Goal: Task Accomplishment & Management: Complete application form

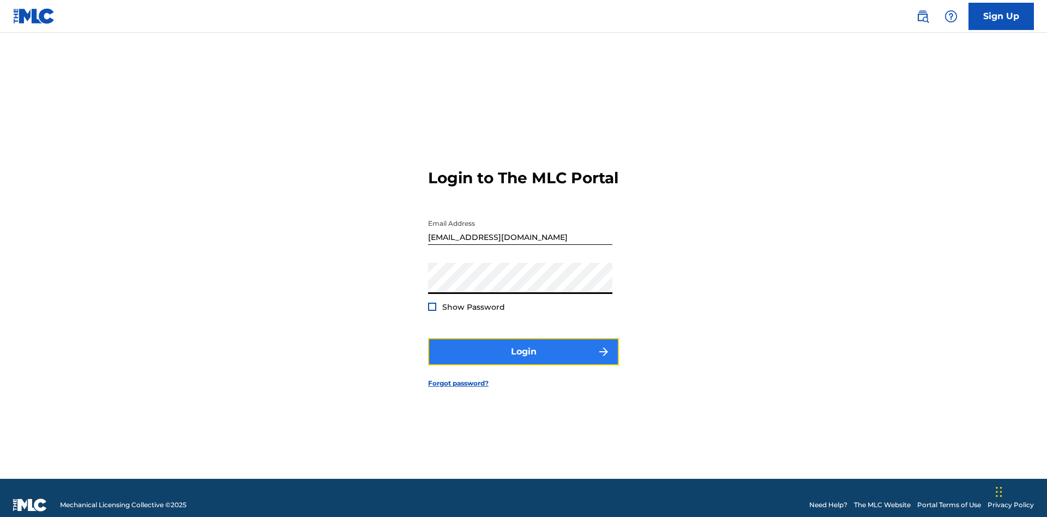
click at [523, 347] on button "Login" at bounding box center [523, 351] width 191 height 27
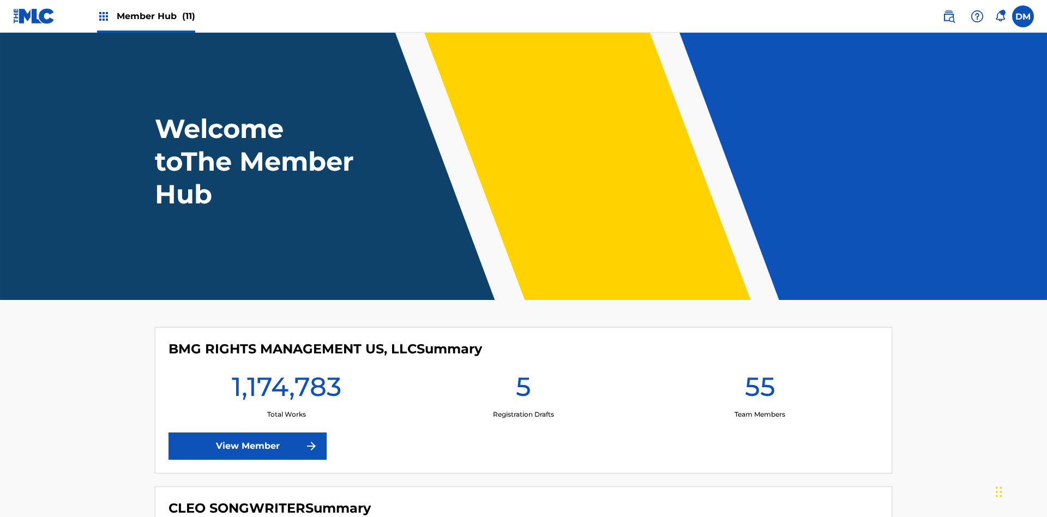
click at [155, 16] on span "Member Hub (11)" at bounding box center [156, 16] width 79 height 13
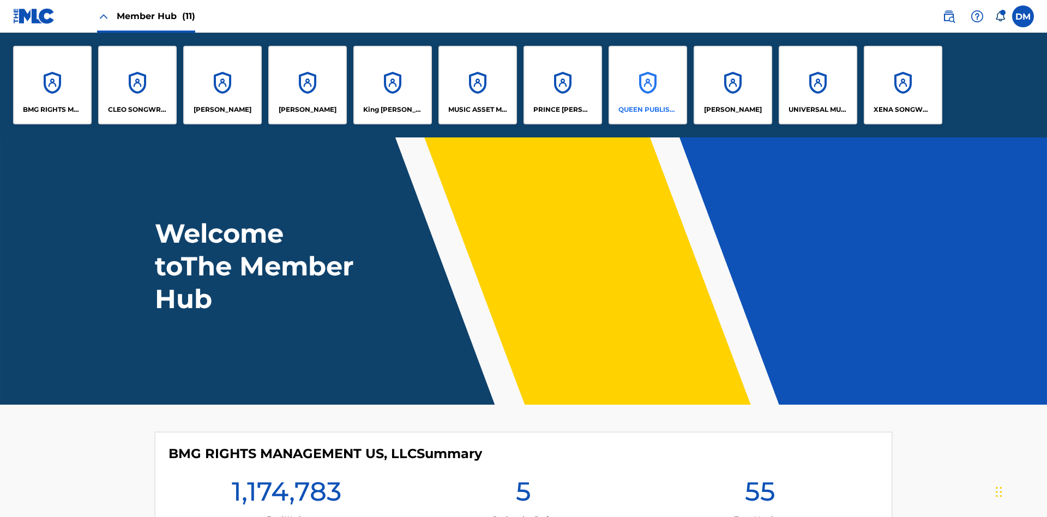
click at [647, 110] on p "QUEEN PUBLISHA" at bounding box center [647, 110] width 59 height 10
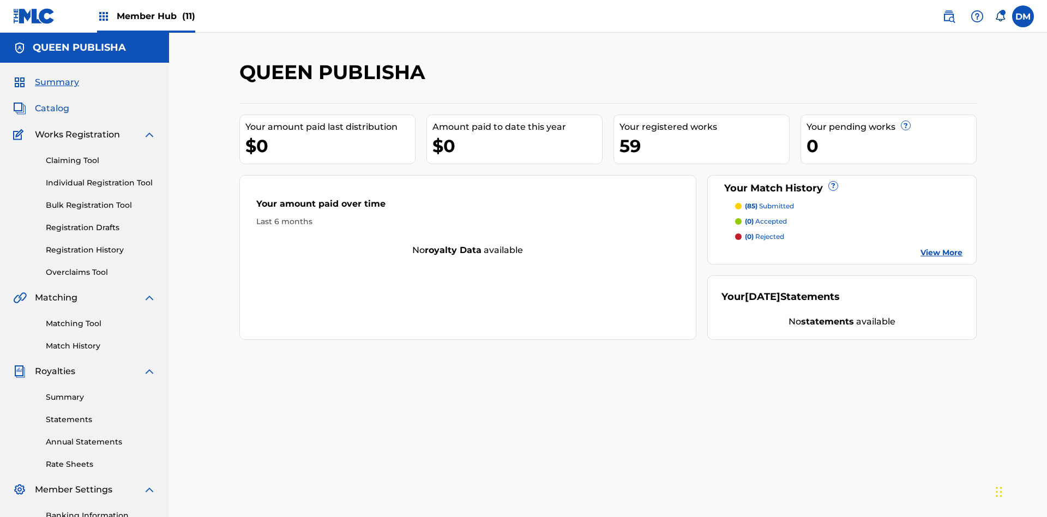
click at [52, 102] on span "Catalog" at bounding box center [52, 108] width 34 height 13
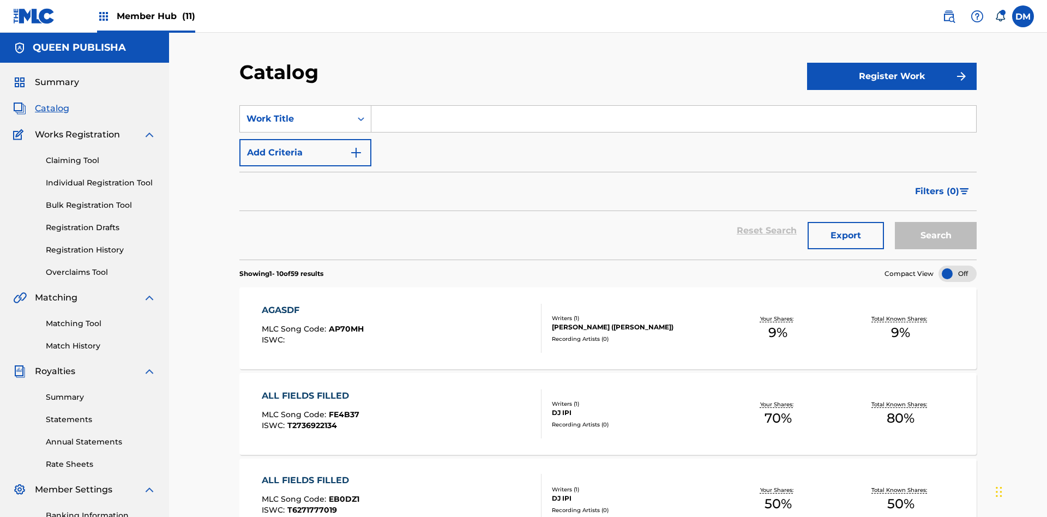
click at [673, 106] on input "Search Form" at bounding box center [673, 119] width 605 height 26
click at [936, 222] on button "Search" at bounding box center [936, 235] width 82 height 27
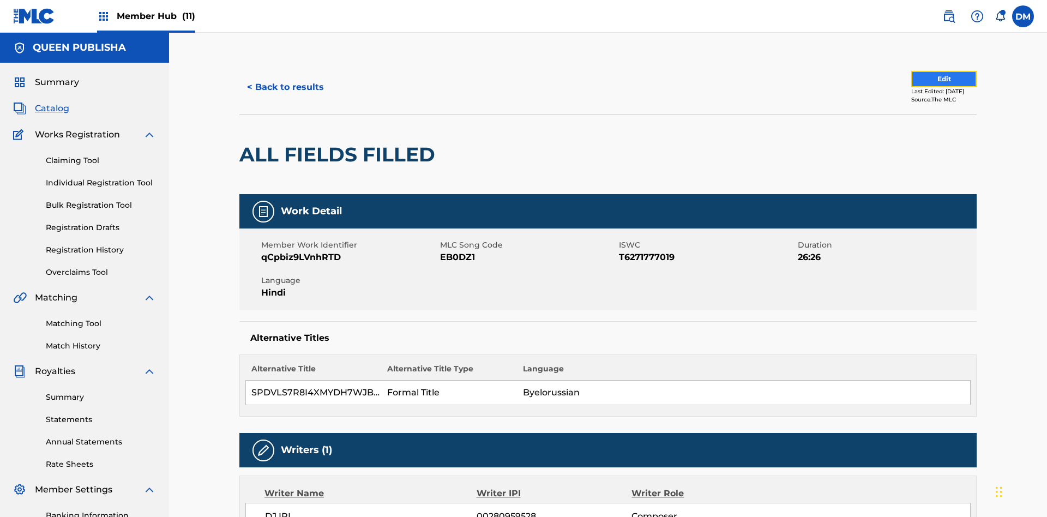
click at [931, 74] on button "Edit" at bounding box center [943, 79] width 65 height 16
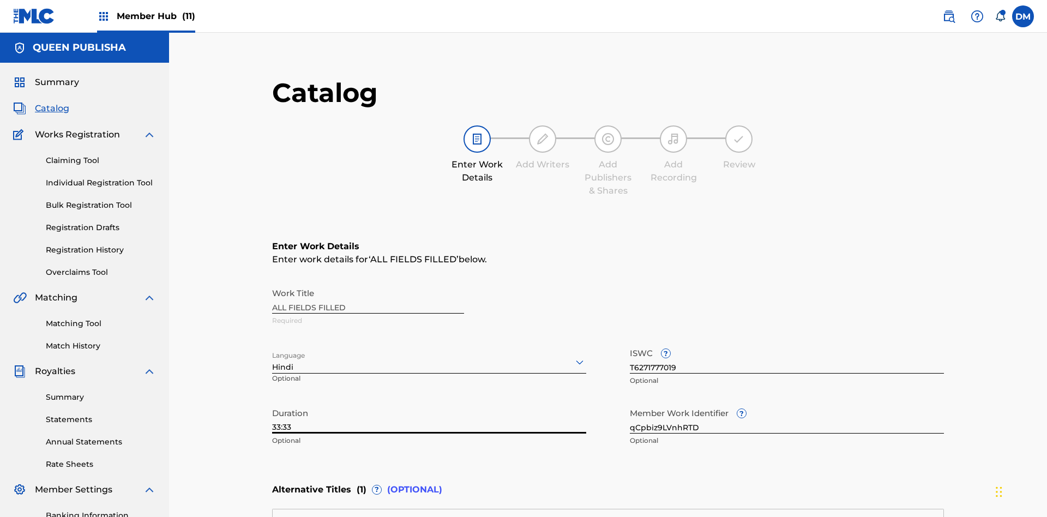
type input "33:33"
click at [573, 355] on icon at bounding box center [579, 361] width 13 height 13
click at [630, 402] on input "qCpbiz9LVnhRTD" at bounding box center [787, 417] width 314 height 31
type input "ttekUnUgBJFxhF"
click at [630, 342] on input "T6271777019" at bounding box center [787, 357] width 314 height 31
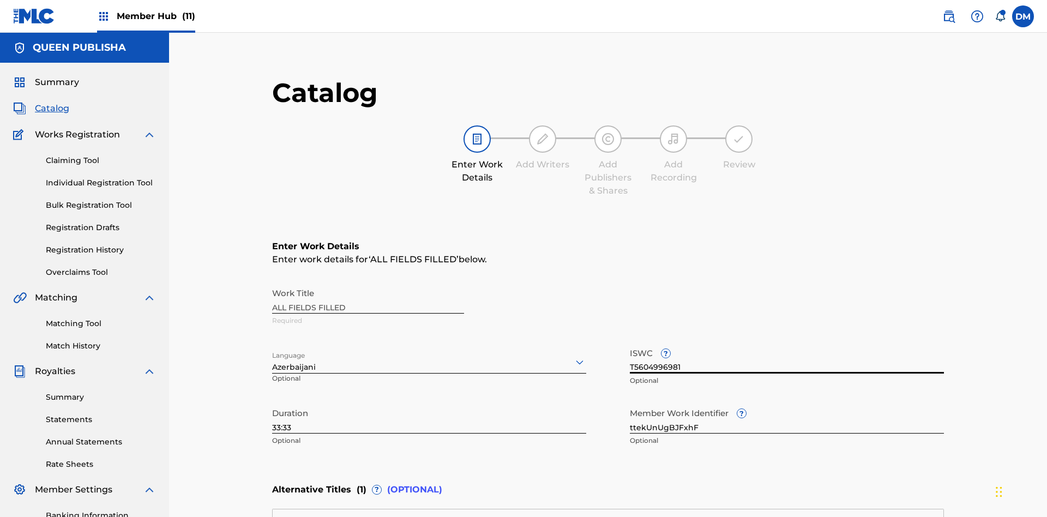
type input "T5604996981"
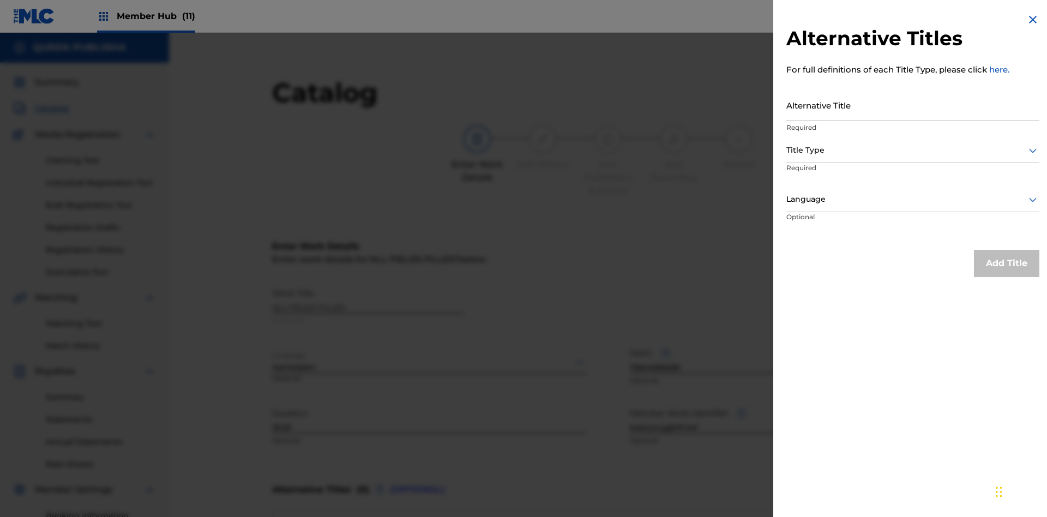
click at [913, 105] on input "Alternative Title" at bounding box center [912, 104] width 253 height 31
type input "WXGQ5TdHZy2gpnPkHAThgZNwllr9wmgEnkp7WLddFMyWtFgsM3"
click at [913, 150] on div at bounding box center [912, 150] width 253 height 14
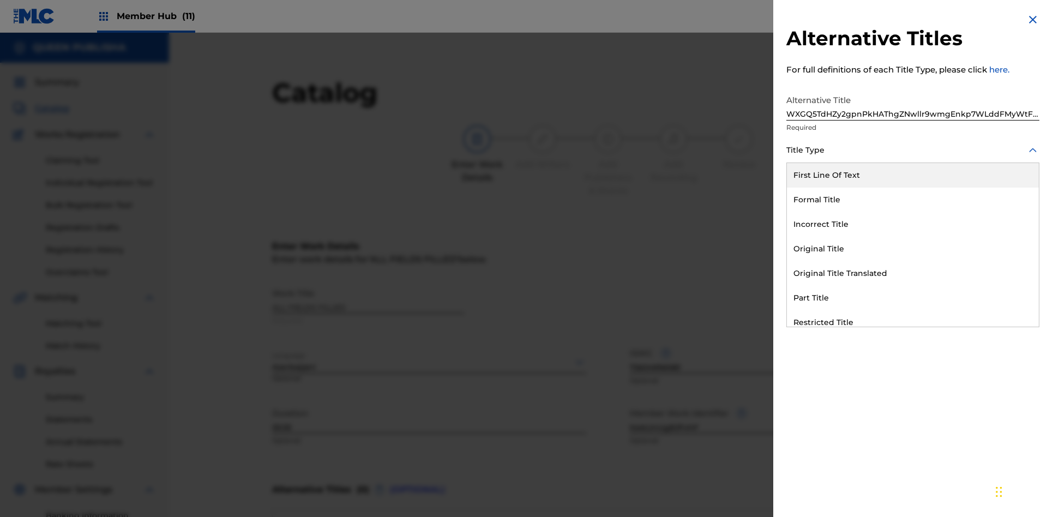
click at [913, 322] on div "Restricted Title" at bounding box center [913, 322] width 252 height 25
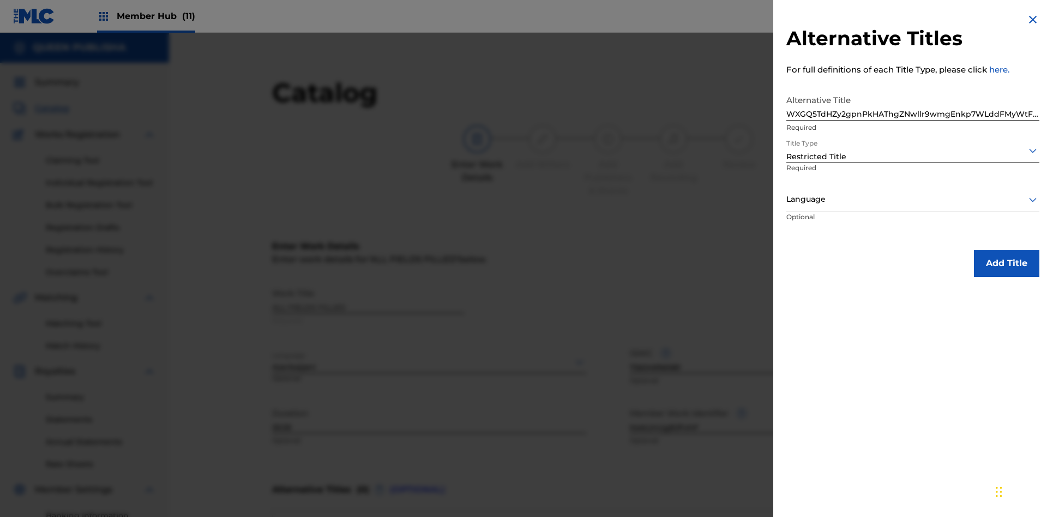
click at [913, 199] on div at bounding box center [912, 199] width 253 height 14
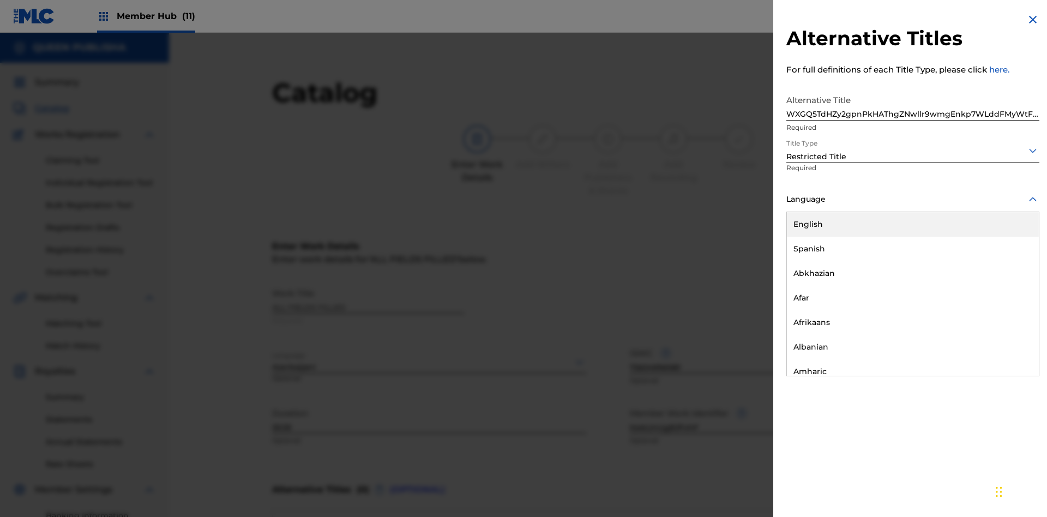
click at [913, 433] on div "Assamese" at bounding box center [913, 445] width 252 height 25
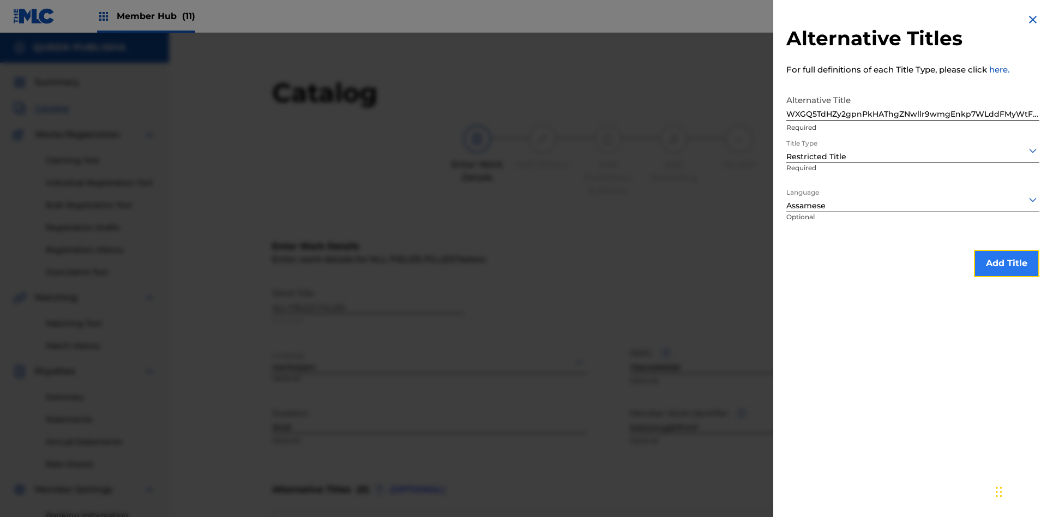
click at [1006, 263] on button "Add Title" at bounding box center [1006, 263] width 65 height 27
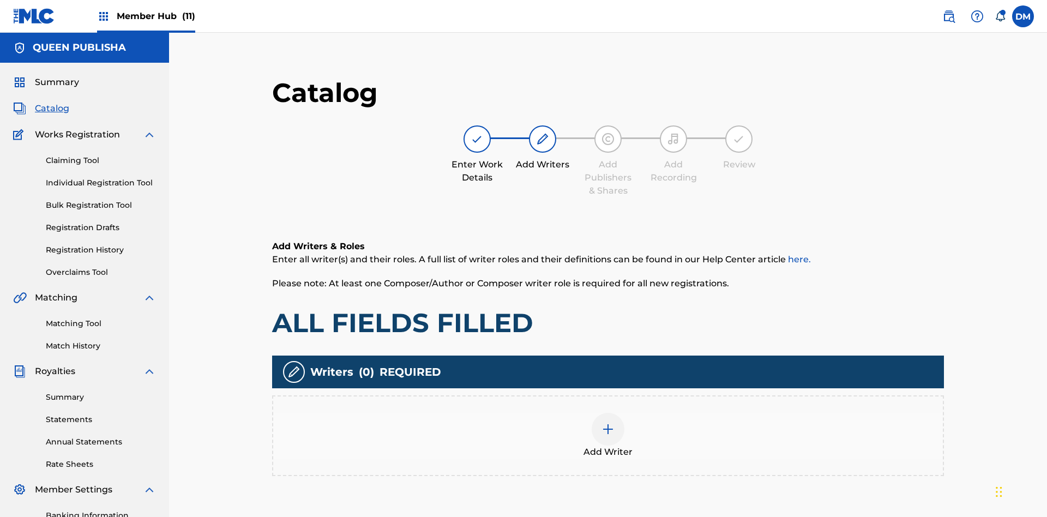
click at [601, 423] on img at bounding box center [607, 429] width 13 height 13
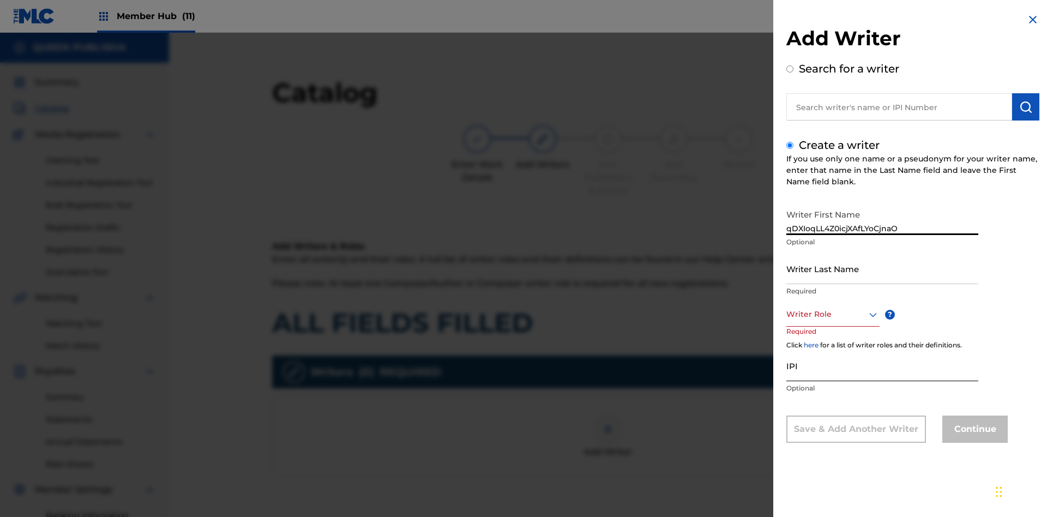
click at [882, 268] on input "Writer Last Name" at bounding box center [882, 268] width 192 height 31
click at [832, 314] on div at bounding box center [832, 314] width 93 height 14
click at [882, 366] on input "IPI" at bounding box center [882, 365] width 192 height 31
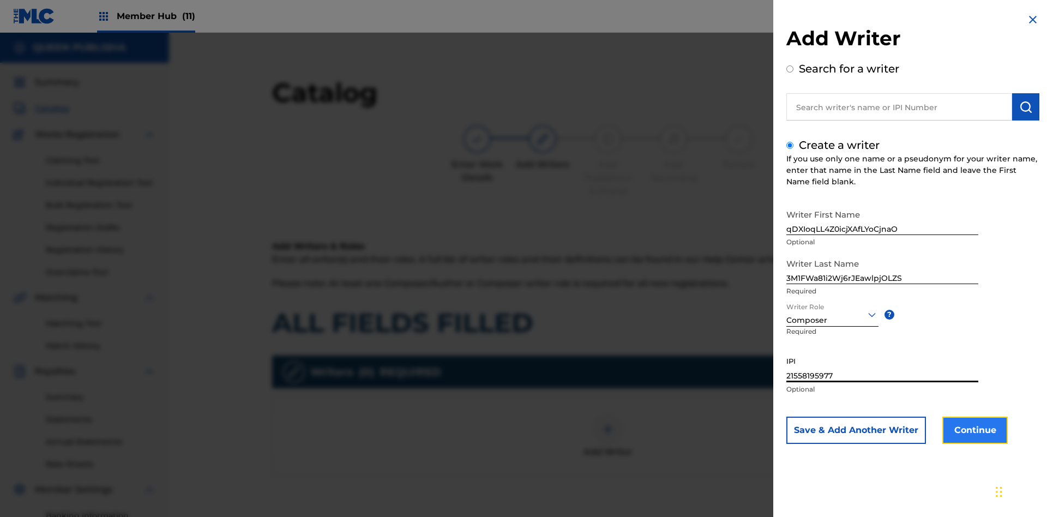
click at [973, 430] on button "Continue" at bounding box center [974, 430] width 65 height 27
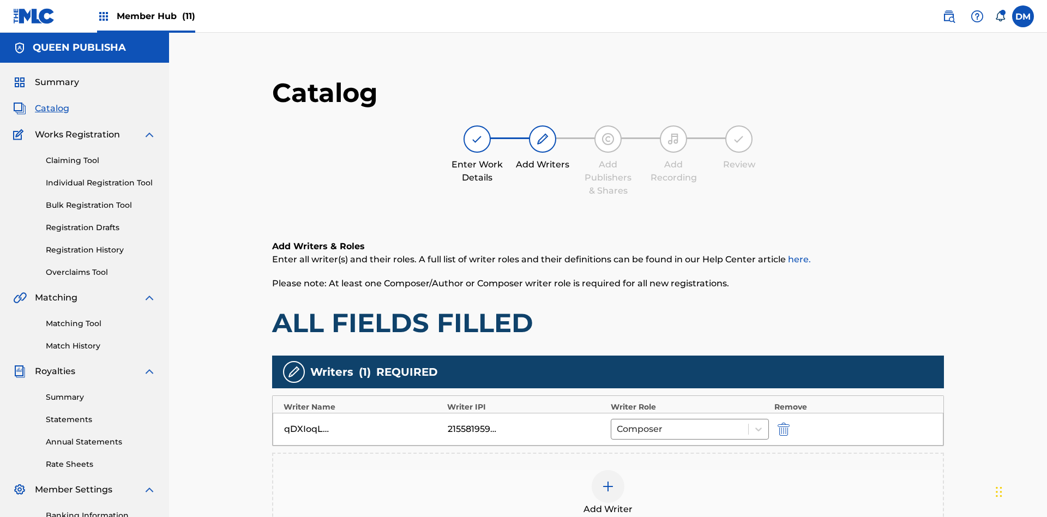
scroll to position [159, 272]
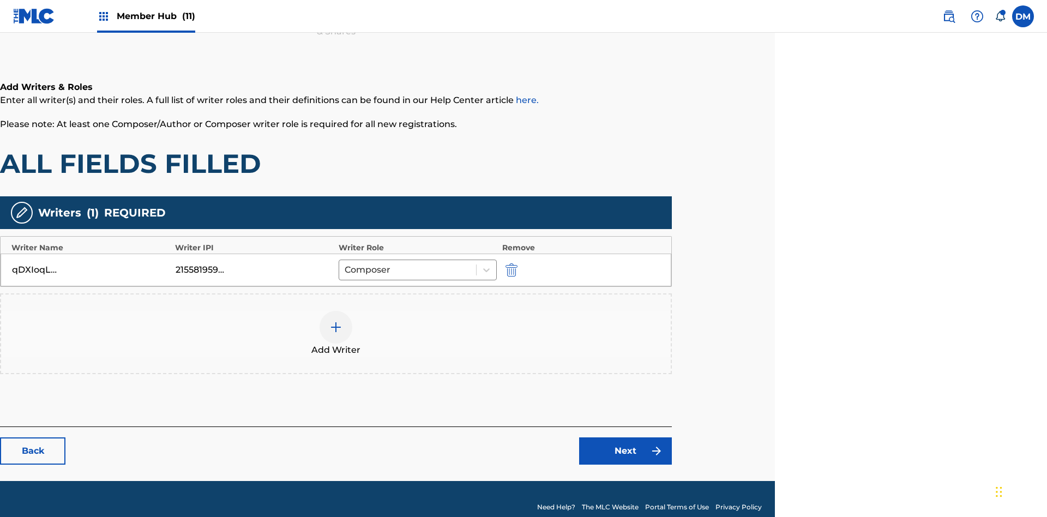
click at [336, 317] on div at bounding box center [335, 327] width 33 height 33
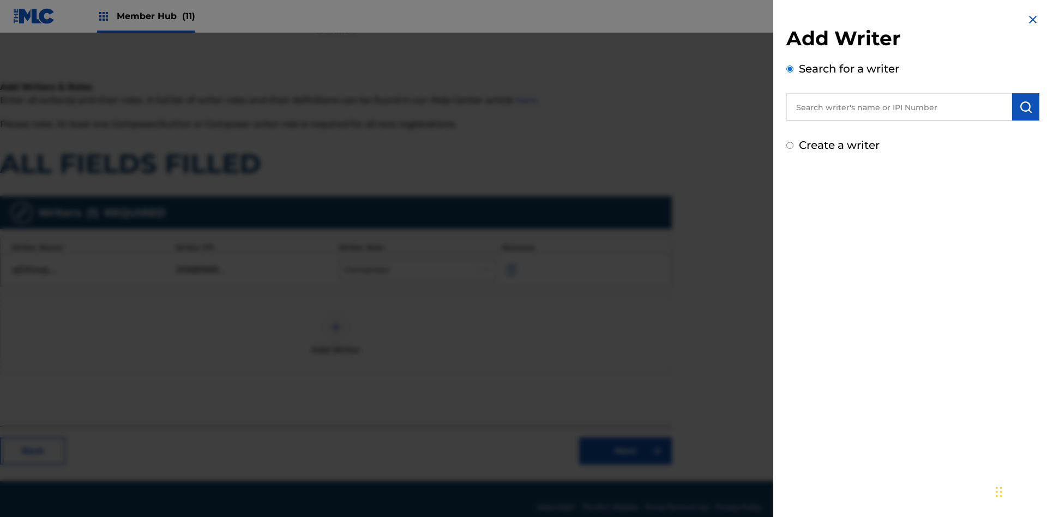
click at [790, 146] on input "Create a writer" at bounding box center [789, 145] width 7 height 7
radio input "false"
radio input "true"
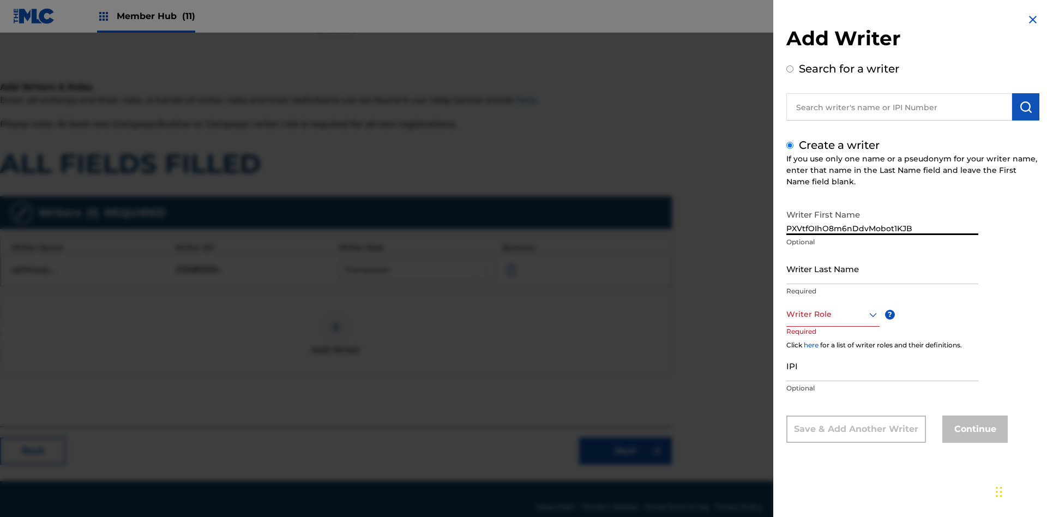
click at [882, 268] on input "Writer Last Name" at bounding box center [882, 268] width 192 height 31
click at [832, 314] on div at bounding box center [832, 314] width 93 height 14
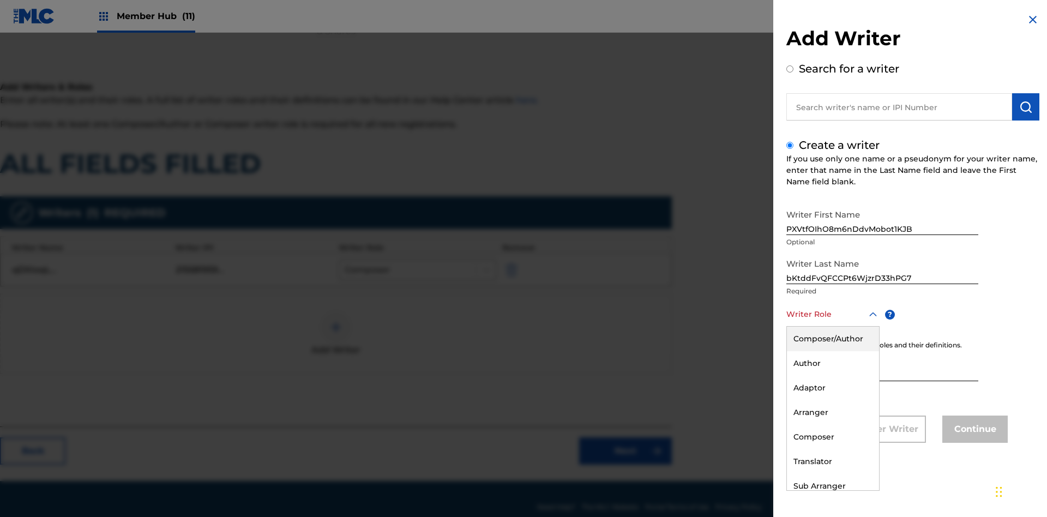
click at [832, 412] on div "Arranger" at bounding box center [833, 412] width 92 height 25
click at [882, 366] on input "IPI" at bounding box center [882, 365] width 192 height 31
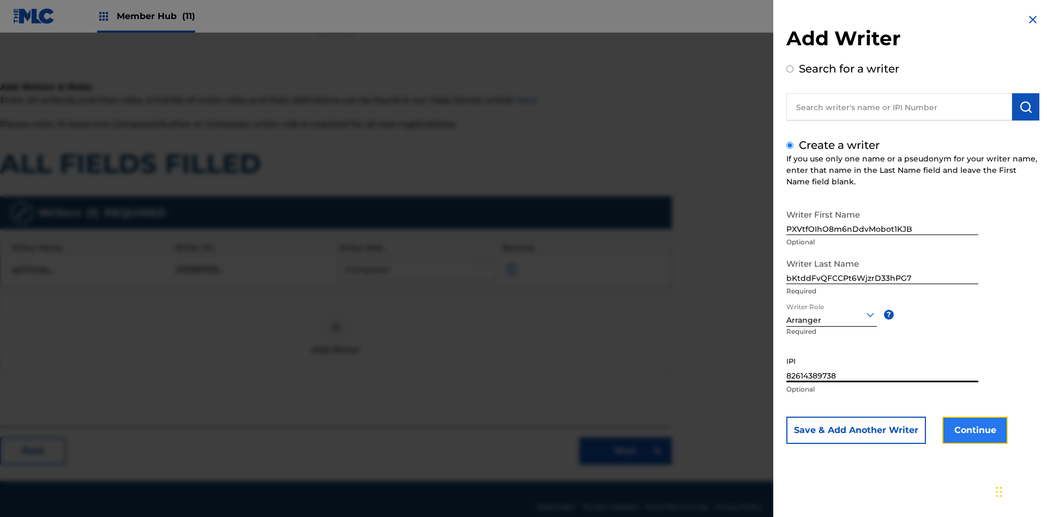
click at [973, 430] on button "Continue" at bounding box center [974, 430] width 65 height 27
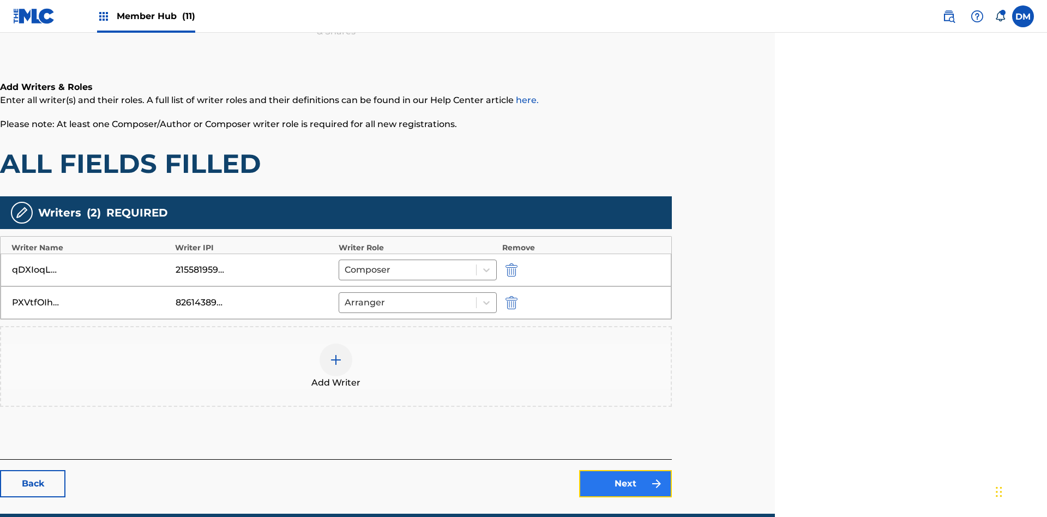
click at [625, 470] on link "Next" at bounding box center [625, 483] width 93 height 27
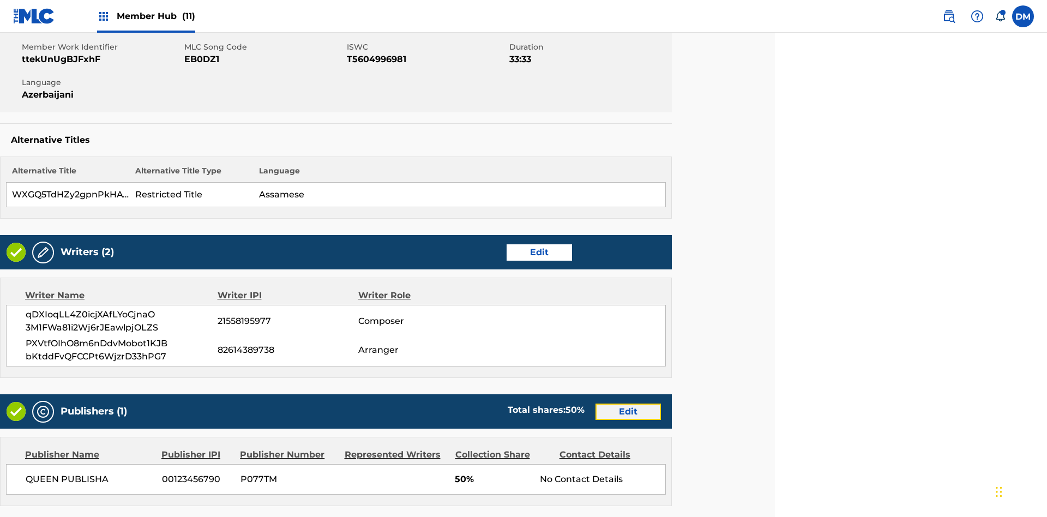
click at [628, 403] on link "Edit" at bounding box center [627, 411] width 65 height 16
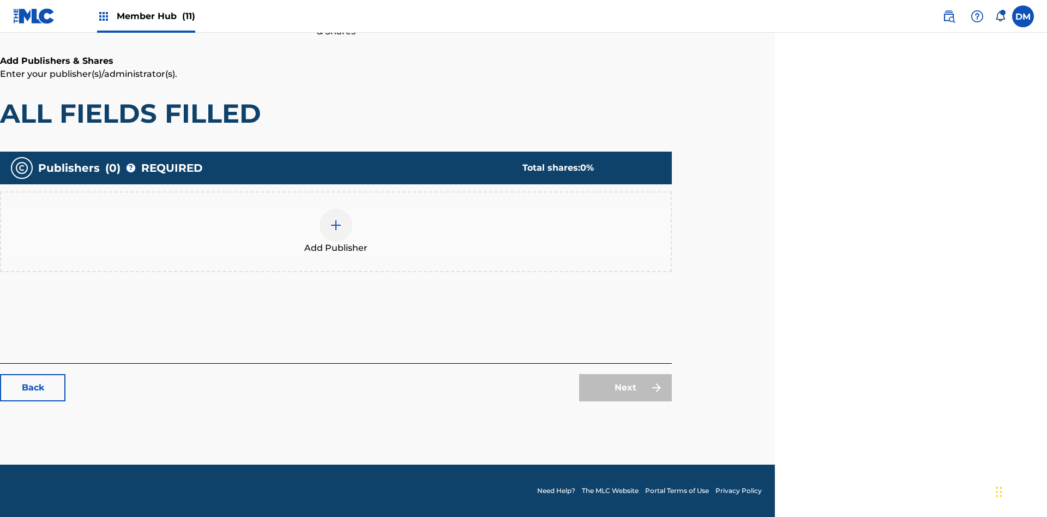
click at [336, 225] on img at bounding box center [335, 225] width 13 height 13
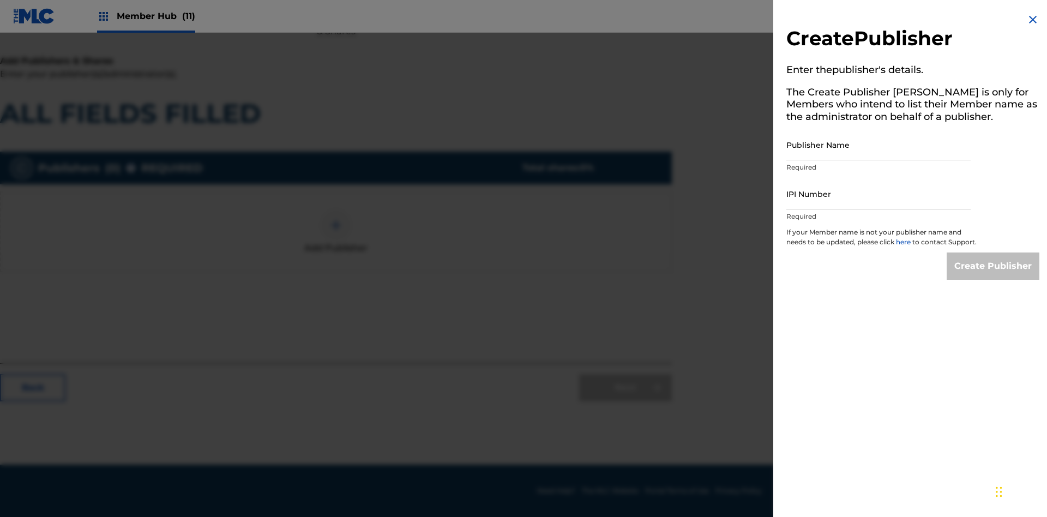
click at [878, 144] on input "Publisher Name" at bounding box center [878, 144] width 184 height 31
click at [878, 194] on input "IPI Number" at bounding box center [878, 193] width 184 height 31
click at [993, 276] on input "Create Publisher" at bounding box center [992, 265] width 93 height 27
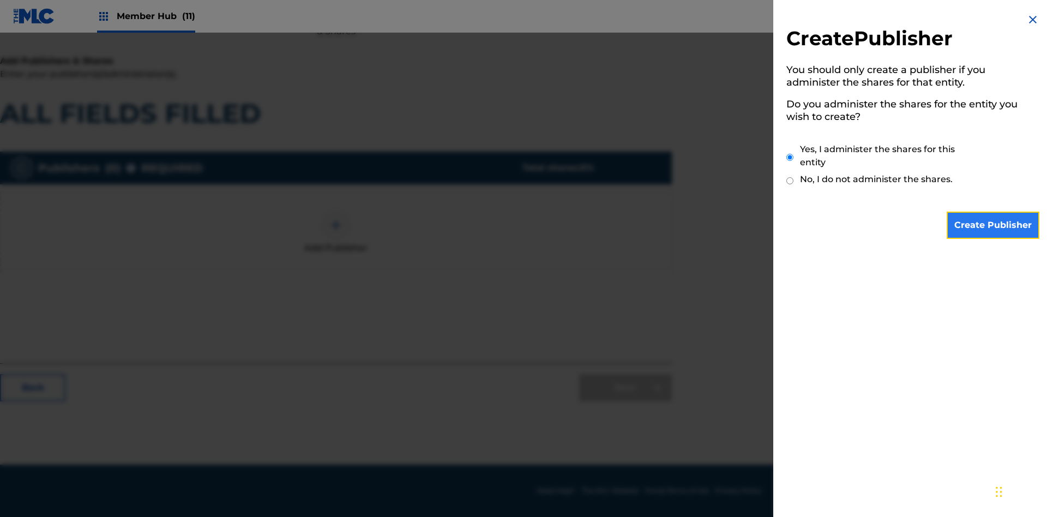
click at [993, 225] on input "Create Publisher" at bounding box center [992, 225] width 93 height 27
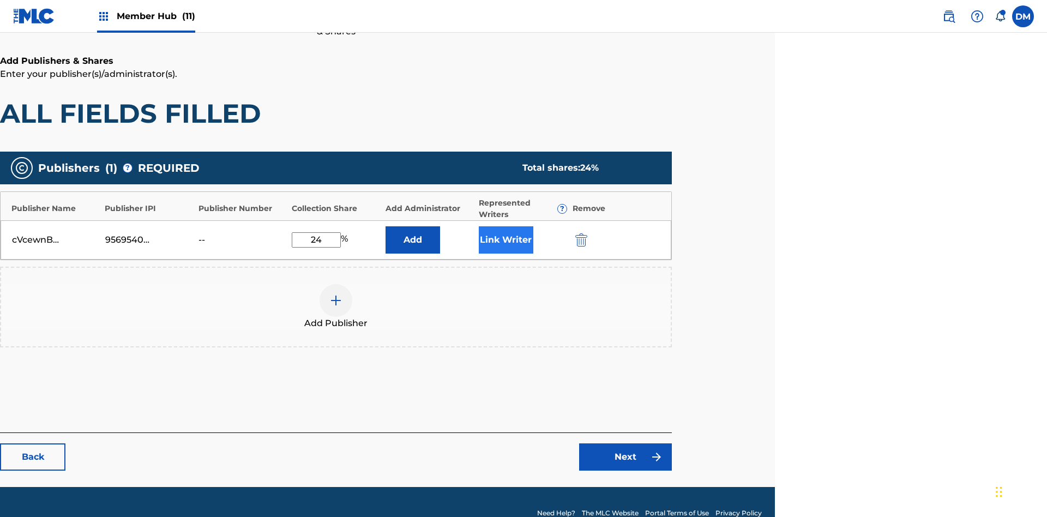
type input "24"
click at [505, 226] on button "Link Writer" at bounding box center [506, 239] width 55 height 27
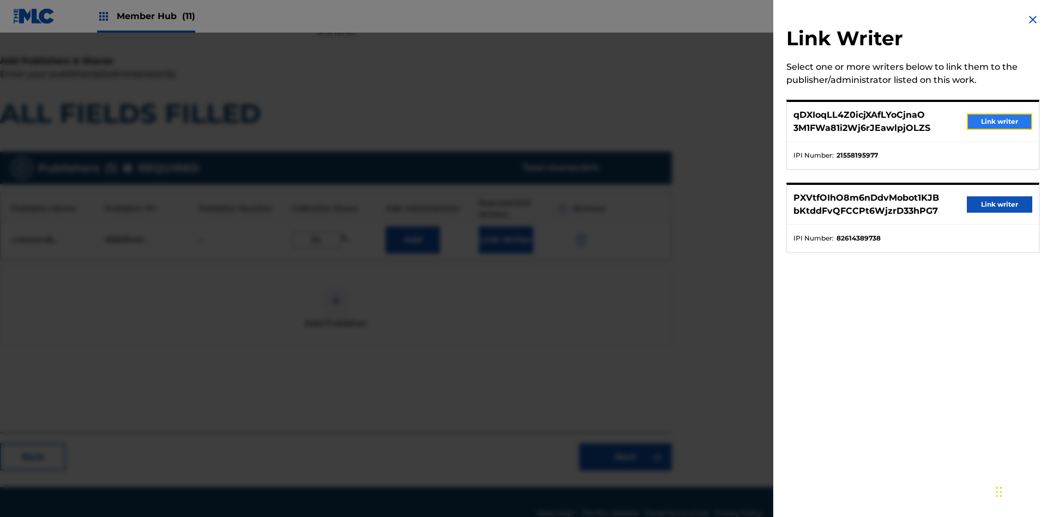
click at [999, 122] on button "Link writer" at bounding box center [999, 121] width 65 height 16
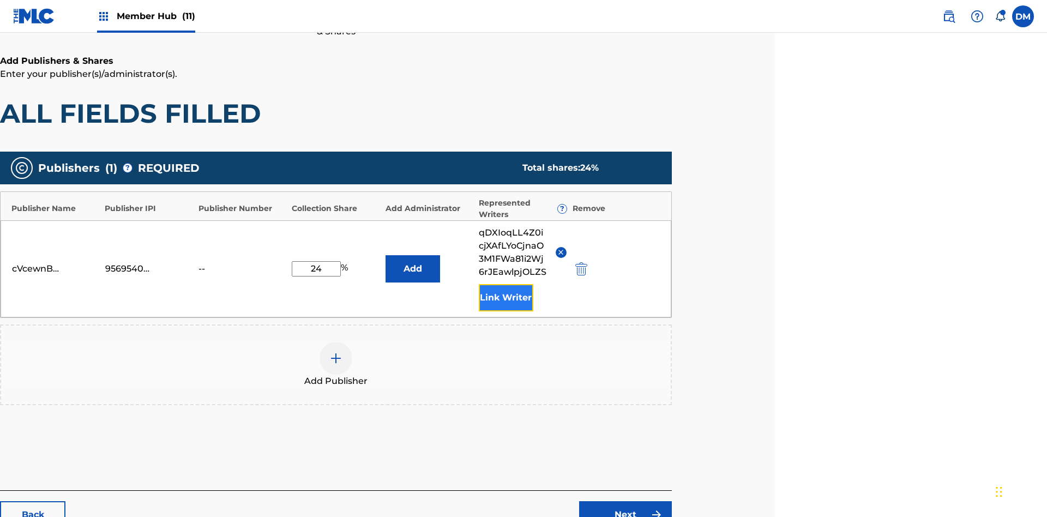
click at [505, 284] on button "Link Writer" at bounding box center [506, 297] width 55 height 27
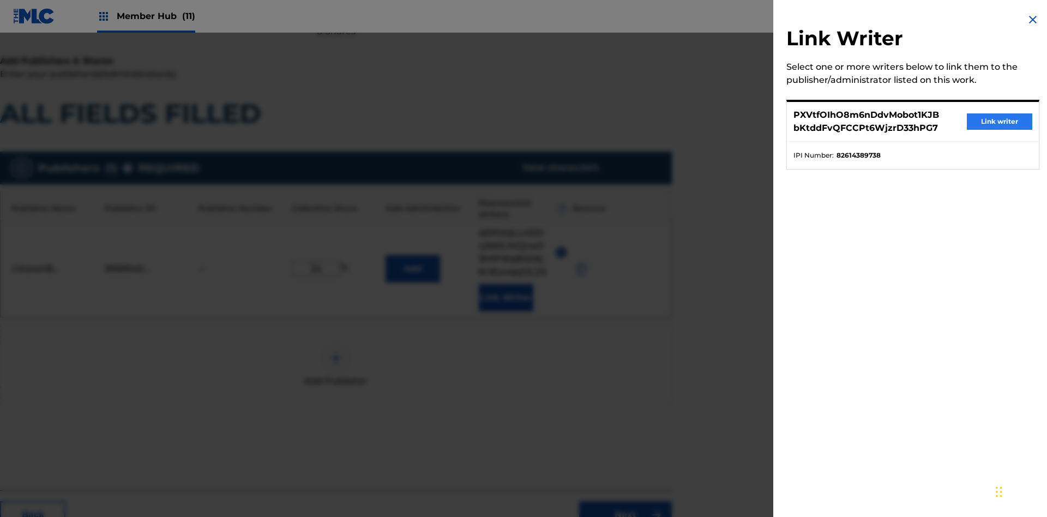
click at [999, 122] on button "Link writer" at bounding box center [999, 121] width 65 height 16
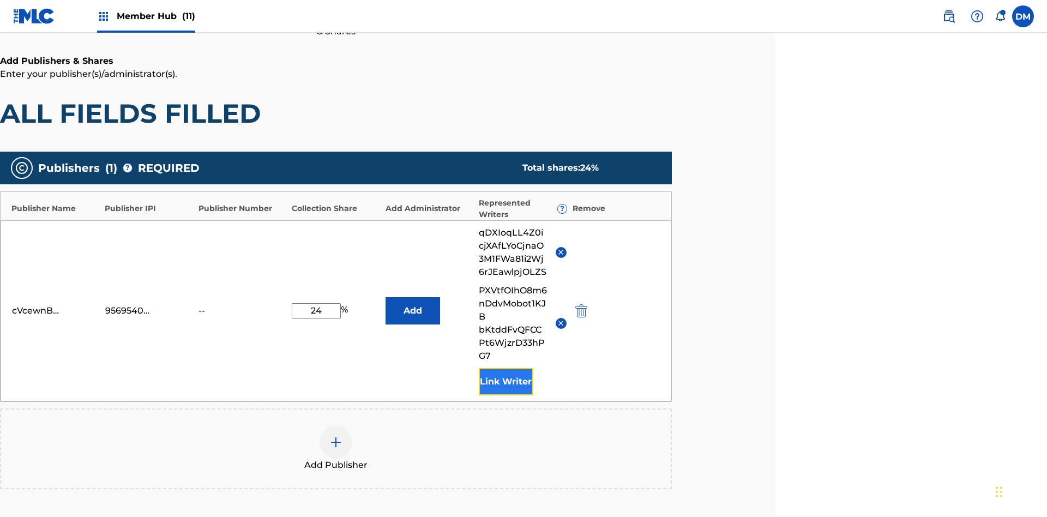
click at [505, 368] on button "Link Writer" at bounding box center [506, 381] width 55 height 27
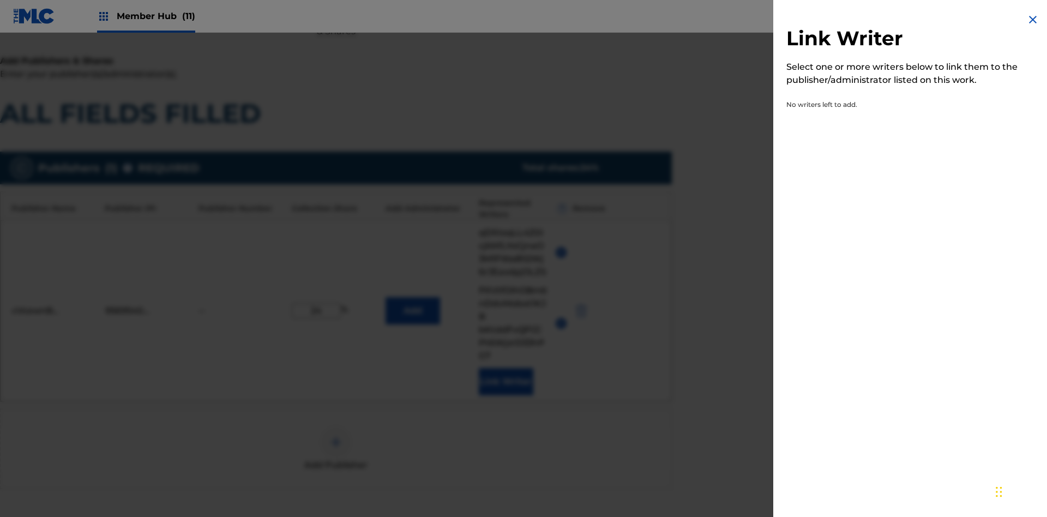
click at [1033, 20] on img at bounding box center [1032, 19] width 13 height 13
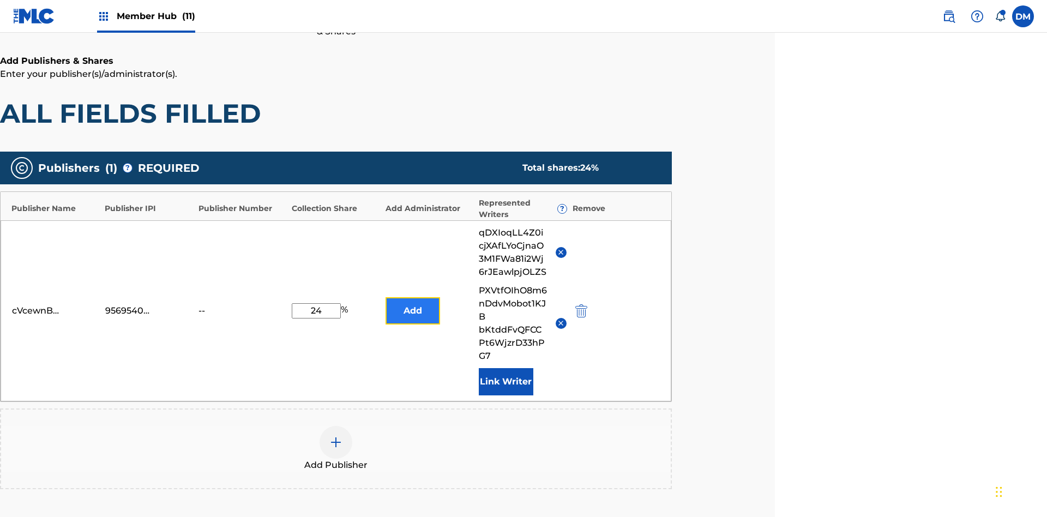
click at [412, 297] on button "Add" at bounding box center [412, 310] width 55 height 27
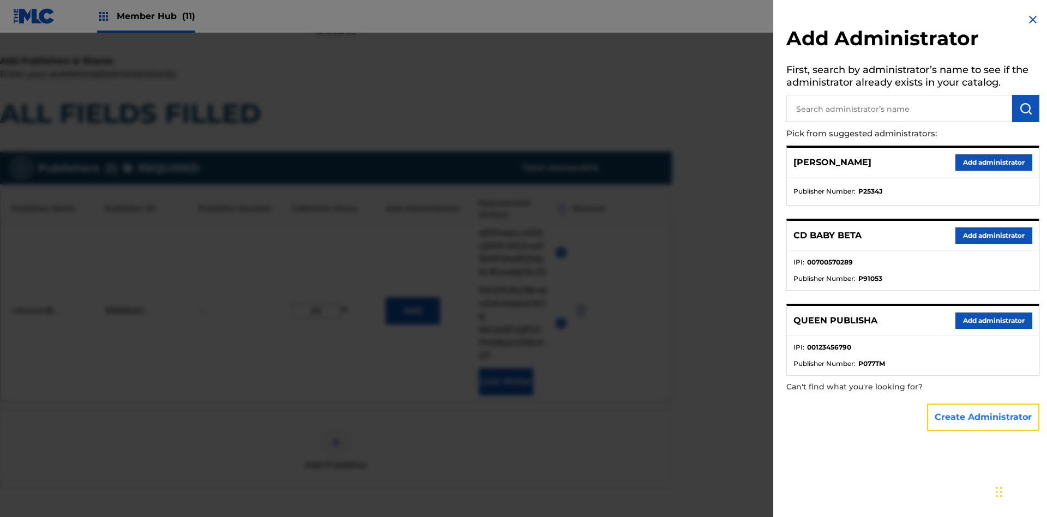
click at [983, 417] on button "Create Administrator" at bounding box center [983, 416] width 112 height 27
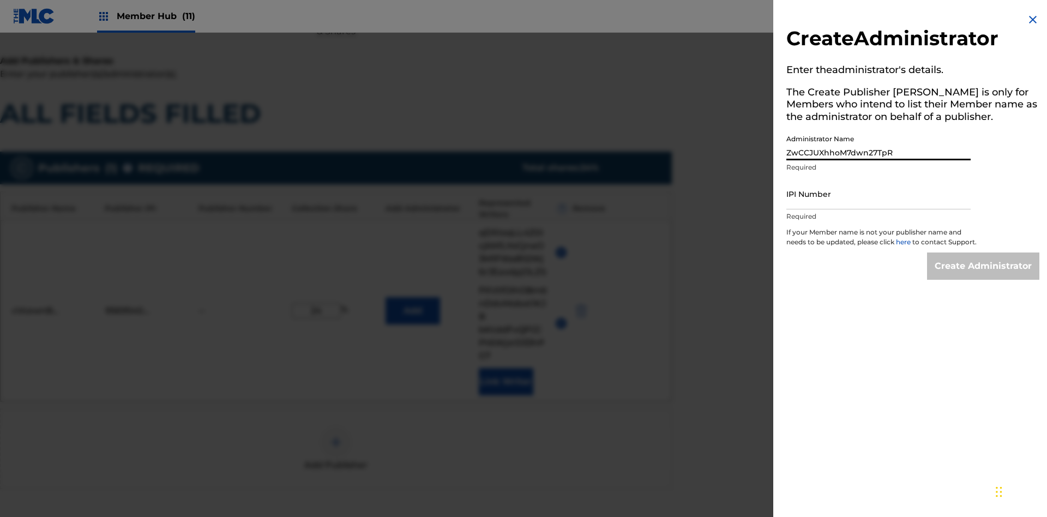
click at [878, 194] on input "IPI Number" at bounding box center [878, 193] width 184 height 31
click at [983, 276] on input "Create Administrator" at bounding box center [983, 265] width 112 height 27
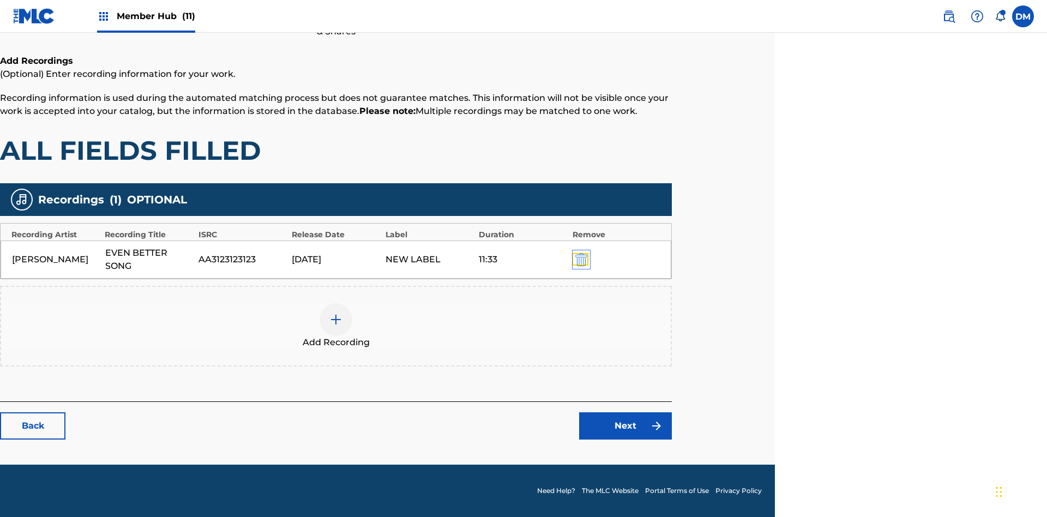
click at [580, 259] on img "submit" at bounding box center [581, 259] width 12 height 13
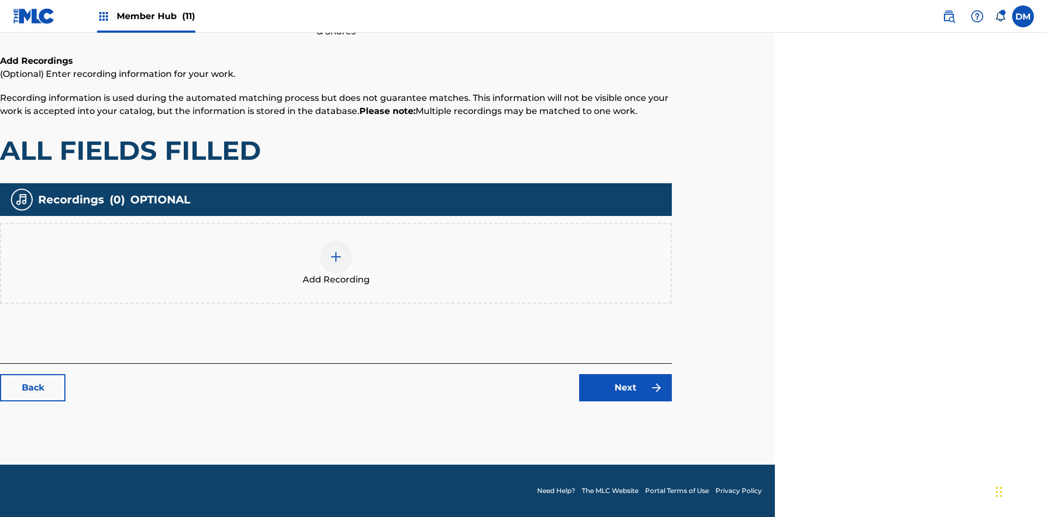
click at [336, 263] on img at bounding box center [335, 256] width 13 height 13
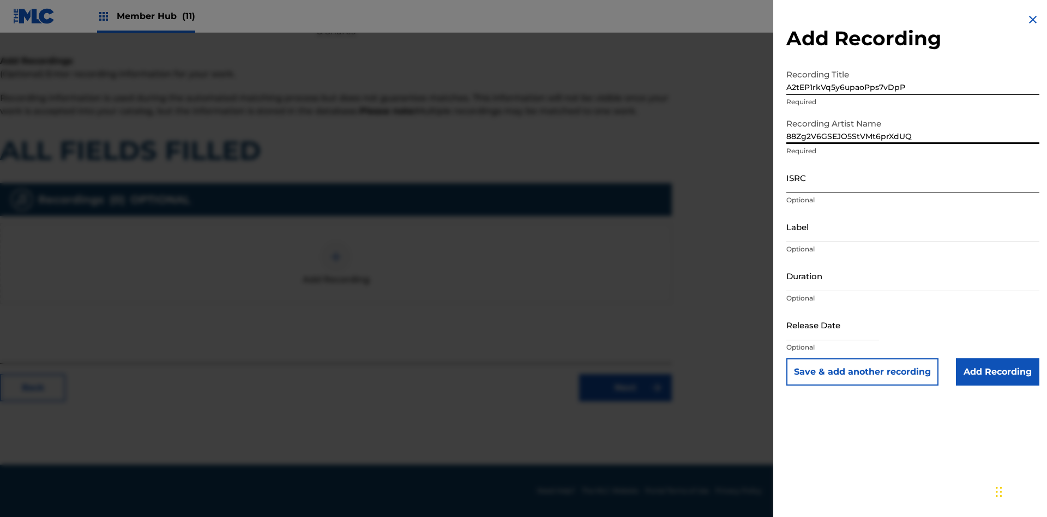
type input "88Zg2V6GSEJO5StVMt6prXdUQ"
click at [913, 177] on input "ISRC" at bounding box center [912, 177] width 253 height 31
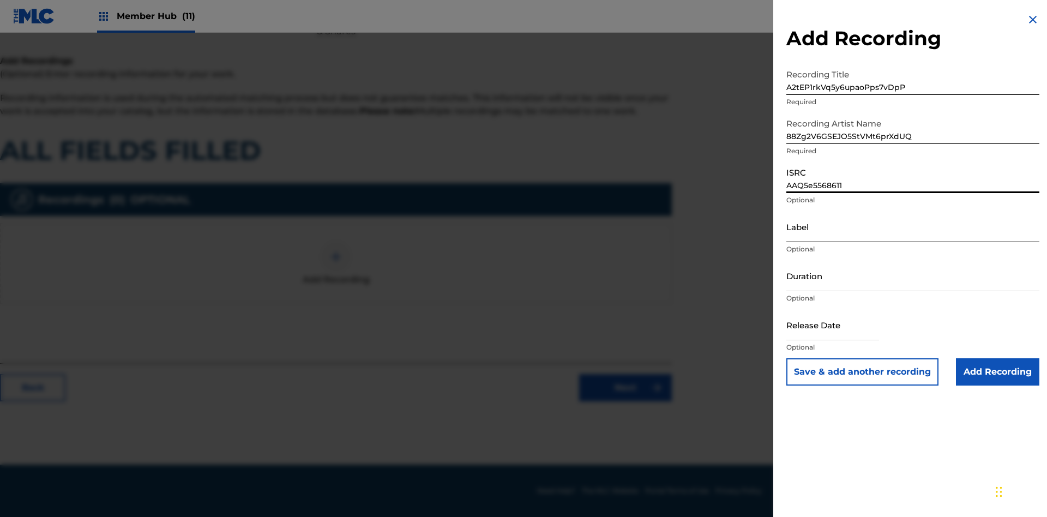
type input "AAQ5e5568611"
click at [913, 226] on input "Label" at bounding box center [912, 226] width 253 height 31
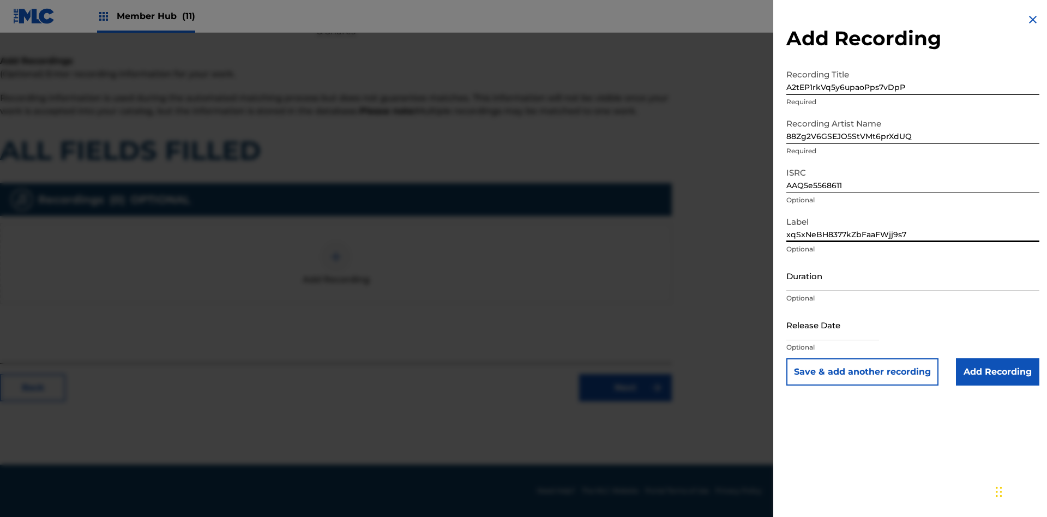
type input "xqSxNeBH8377kZbFaaFWjj9s7"
click at [913, 275] on input "Duration" at bounding box center [912, 275] width 253 height 31
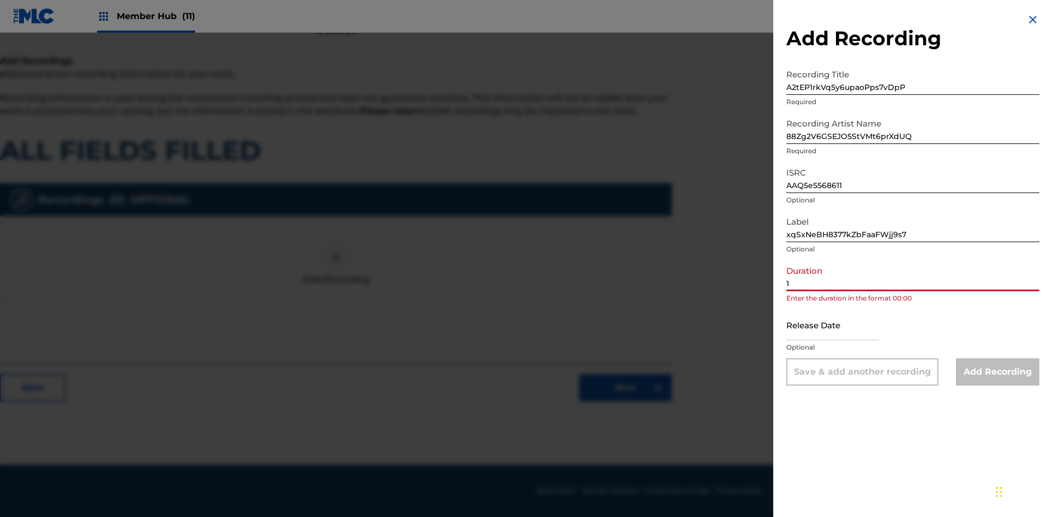
click at [913, 275] on input "1" at bounding box center [912, 275] width 253 height 31
type input "17:17"
click at [841, 325] on input "text" at bounding box center [832, 324] width 93 height 31
select select "8"
select select "2025"
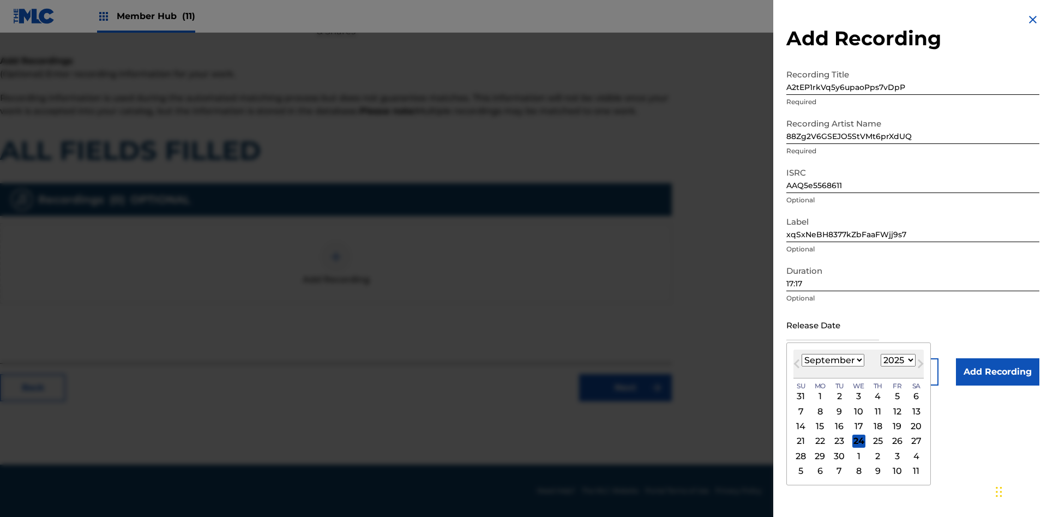
click at [832, 360] on select "January February March April May June July August September October November De…" at bounding box center [832, 360] width 63 height 13
select select "8"
click at [896, 360] on select "1900 1901 1902 1903 1904 1905 1906 1907 1908 1909 1910 1911 1912 1913 1914 1915…" at bounding box center [897, 360] width 35 height 13
click at [838, 441] on div "23" at bounding box center [838, 441] width 13 height 13
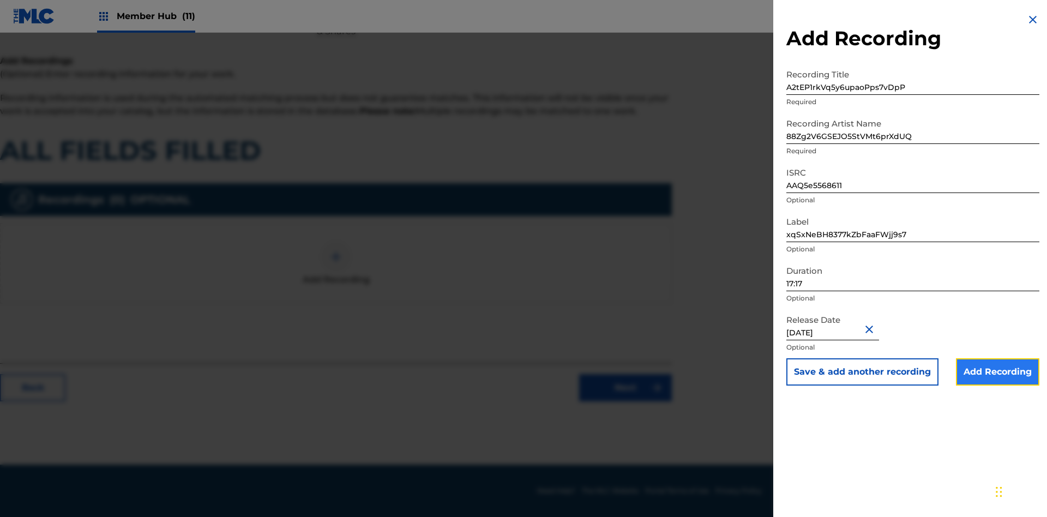
click at [997, 372] on input "Add Recording" at bounding box center [997, 371] width 83 height 27
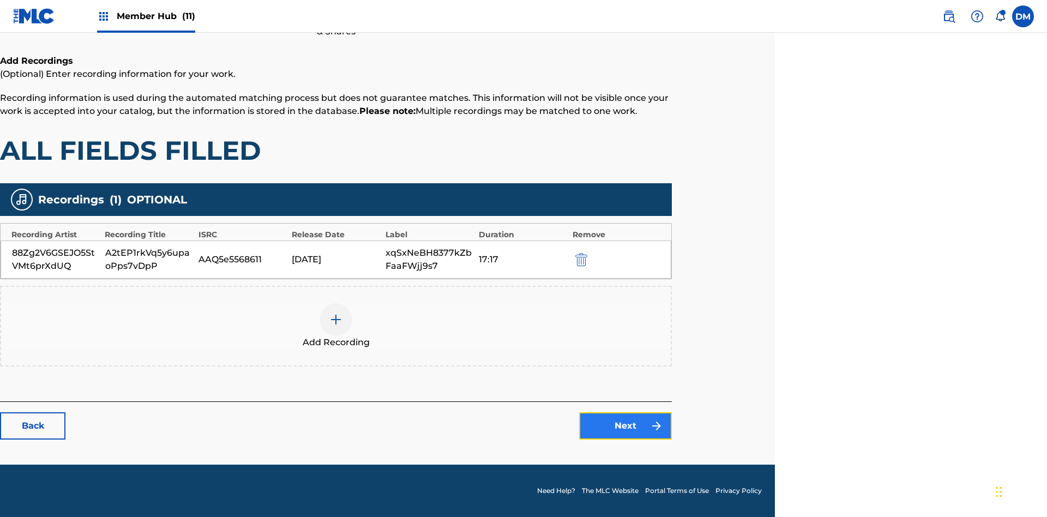
click at [625, 426] on link "Next" at bounding box center [625, 425] width 93 height 27
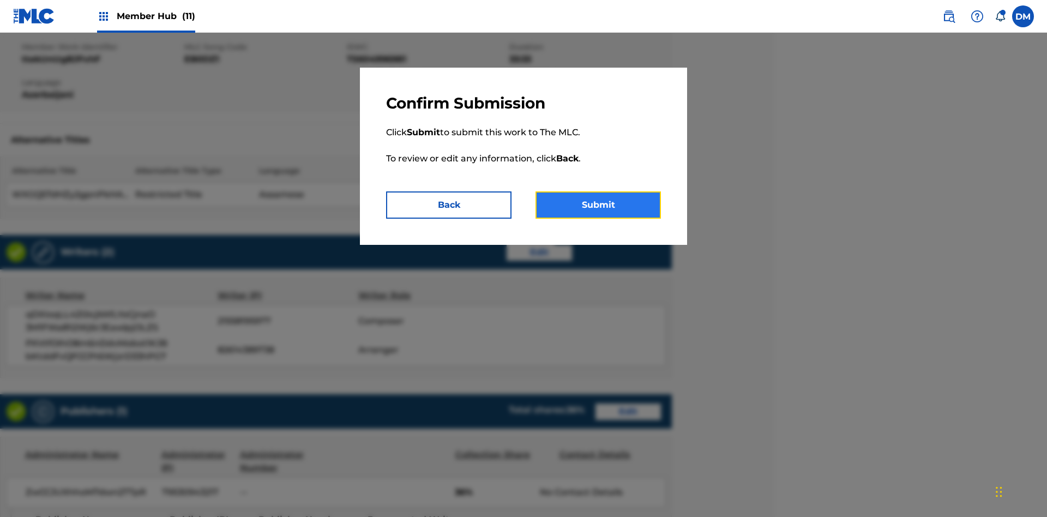
click at [598, 205] on button "Submit" at bounding box center [597, 204] width 125 height 27
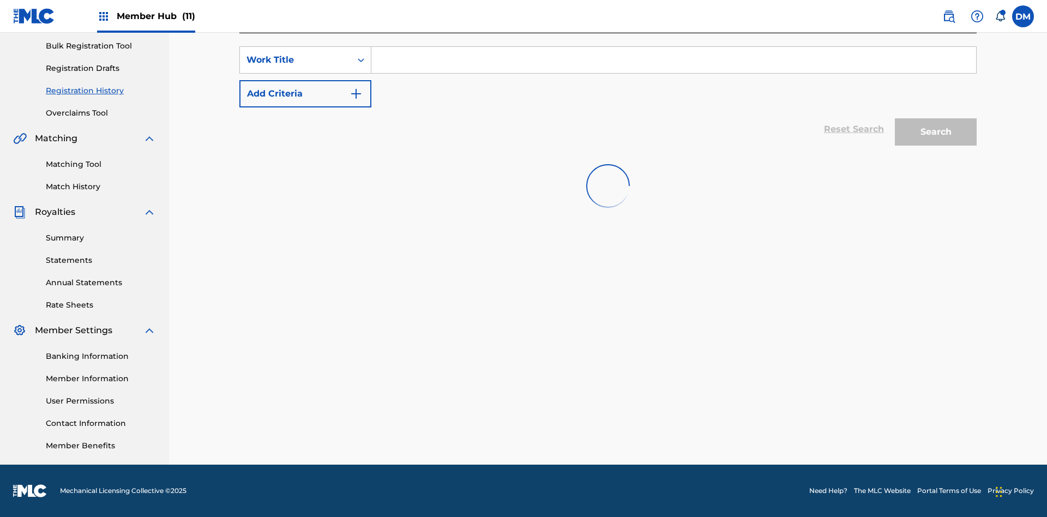
click at [673, 73] on input "Search Form" at bounding box center [673, 60] width 605 height 26
click at [936, 132] on button "Search" at bounding box center [936, 131] width 82 height 27
